Goal: Information Seeking & Learning: Learn about a topic

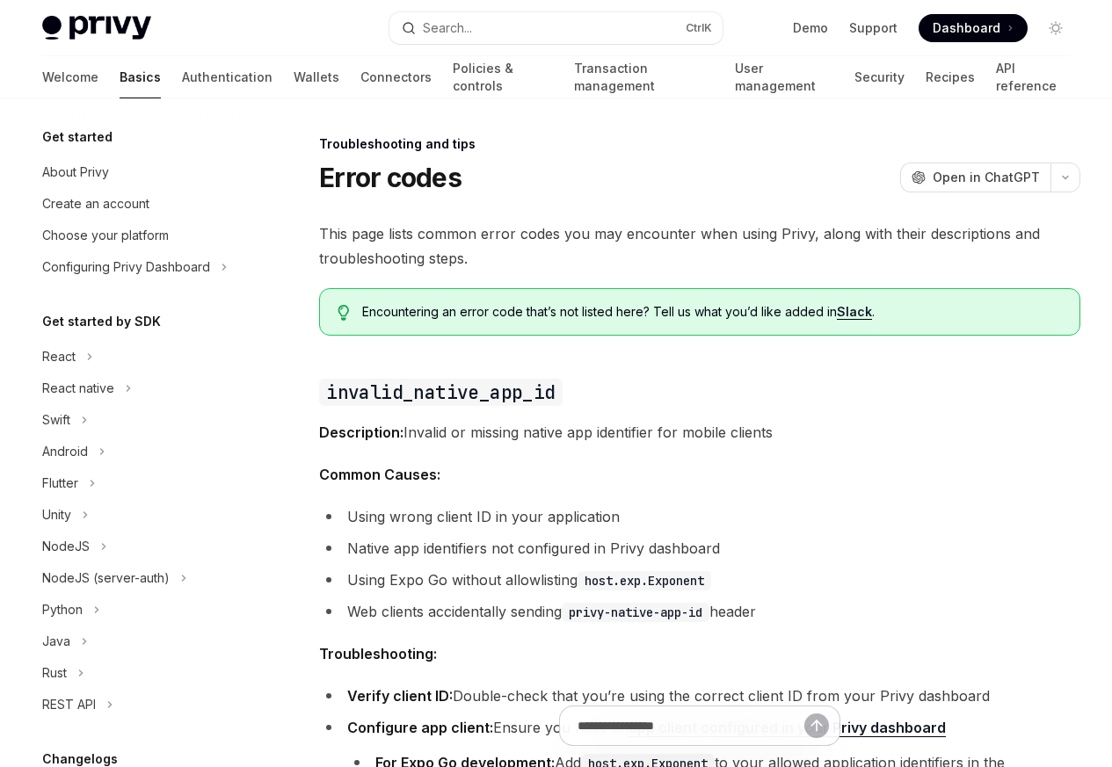
scroll to position [230, 0]
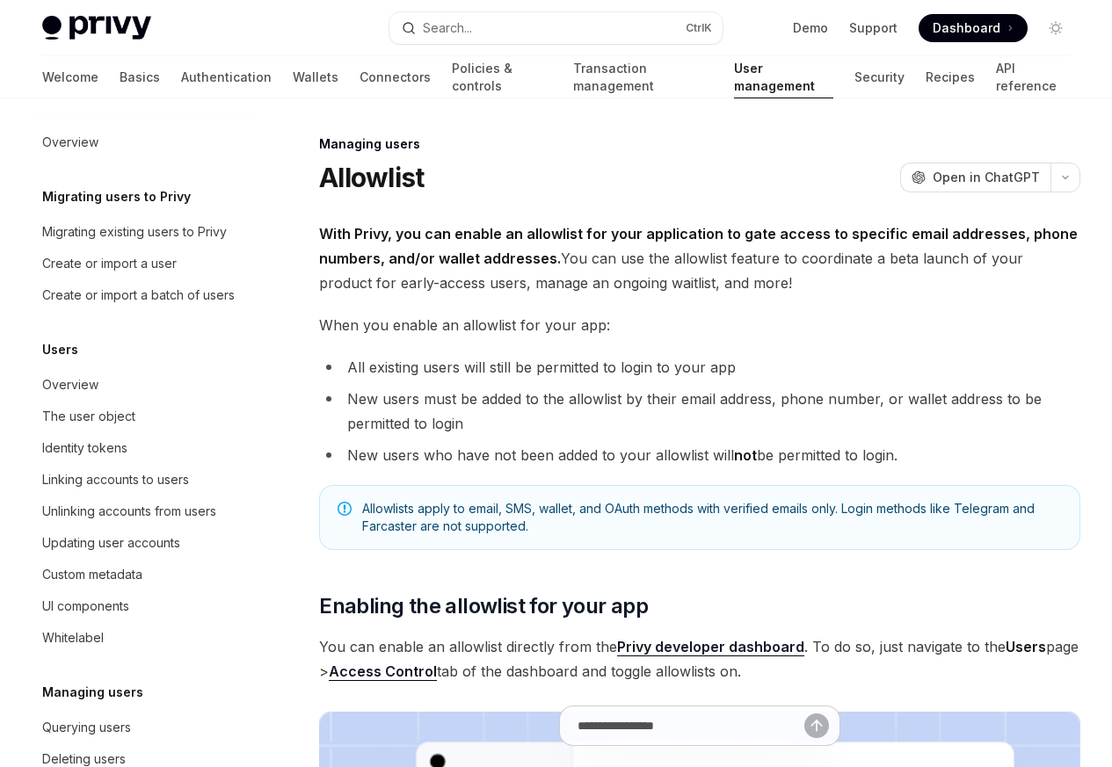
scroll to position [248, 0]
